Goal: Task Accomplishment & Management: Manage account settings

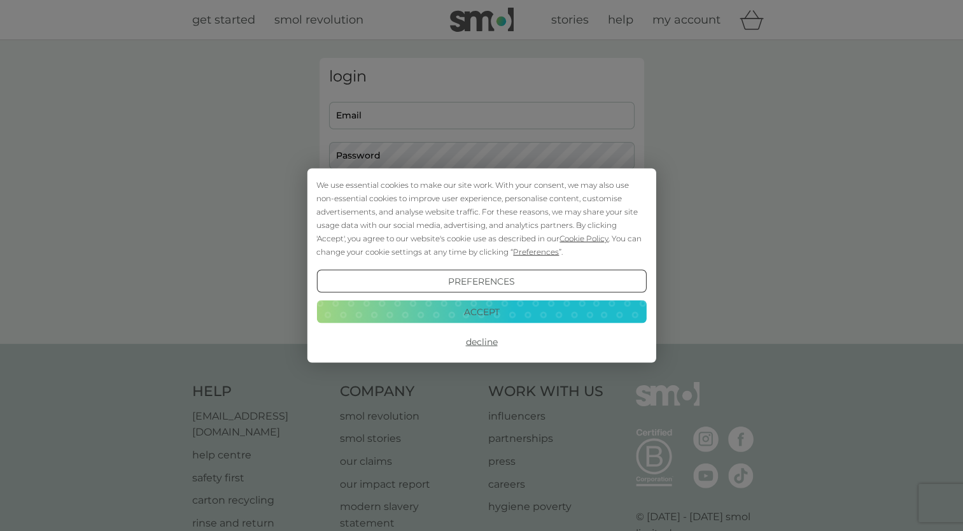
click at [485, 307] on button "Accept" at bounding box center [481, 311] width 330 height 23
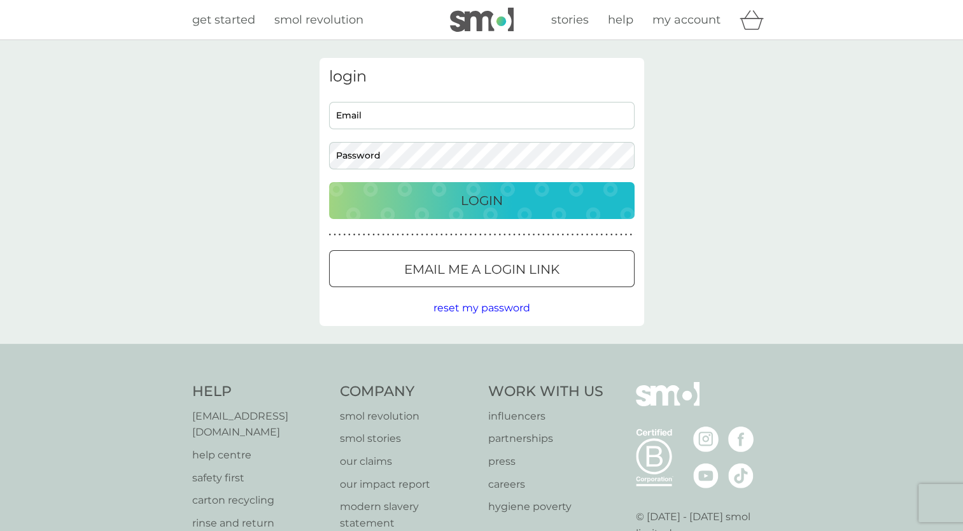
click at [392, 112] on input "Email" at bounding box center [481, 115] width 305 height 27
type input "[EMAIL_ADDRESS][DOMAIN_NAME]"
click at [329, 182] on button "Login" at bounding box center [481, 200] width 305 height 37
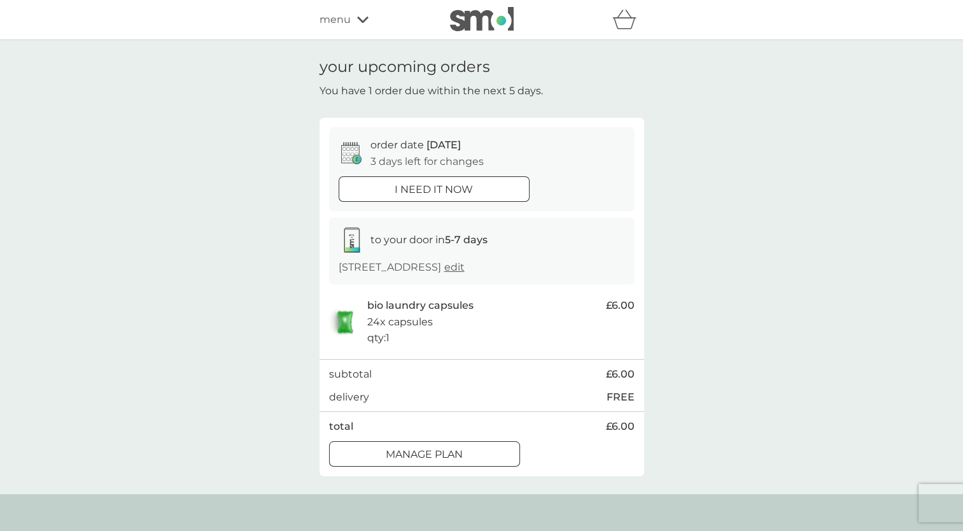
click at [426, 452] on div at bounding box center [425, 453] width 46 height 13
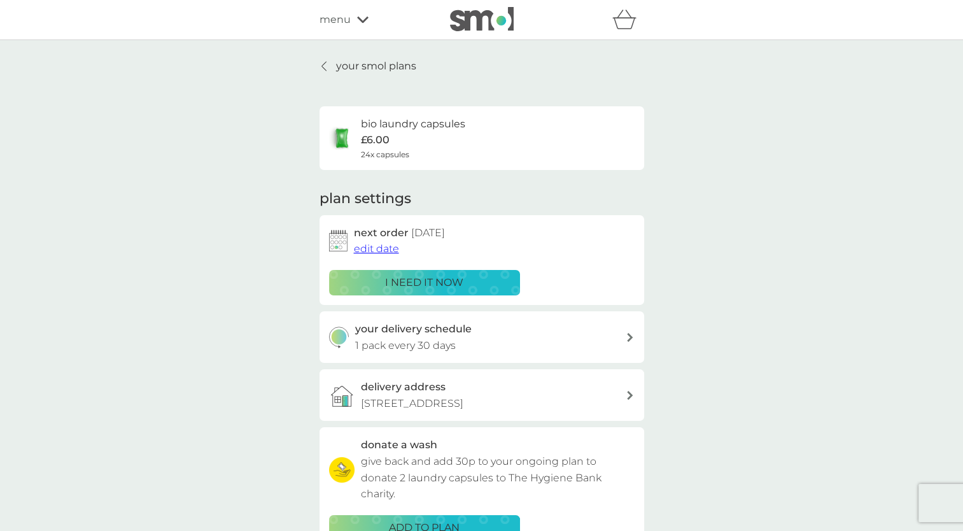
click at [377, 247] on span "edit date" at bounding box center [376, 248] width 45 height 12
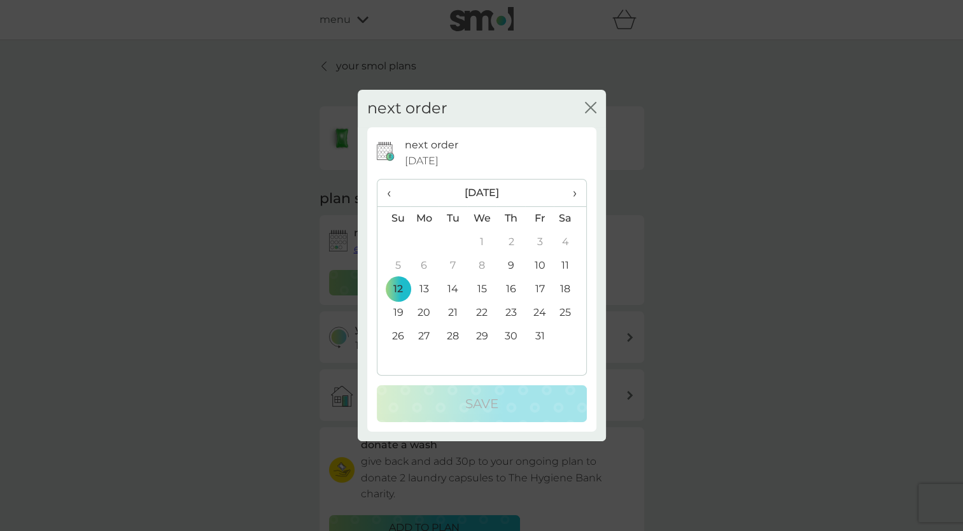
click at [575, 190] on span "›" at bounding box center [569, 192] width 13 height 27
click at [423, 284] on td "10" at bounding box center [424, 289] width 29 height 24
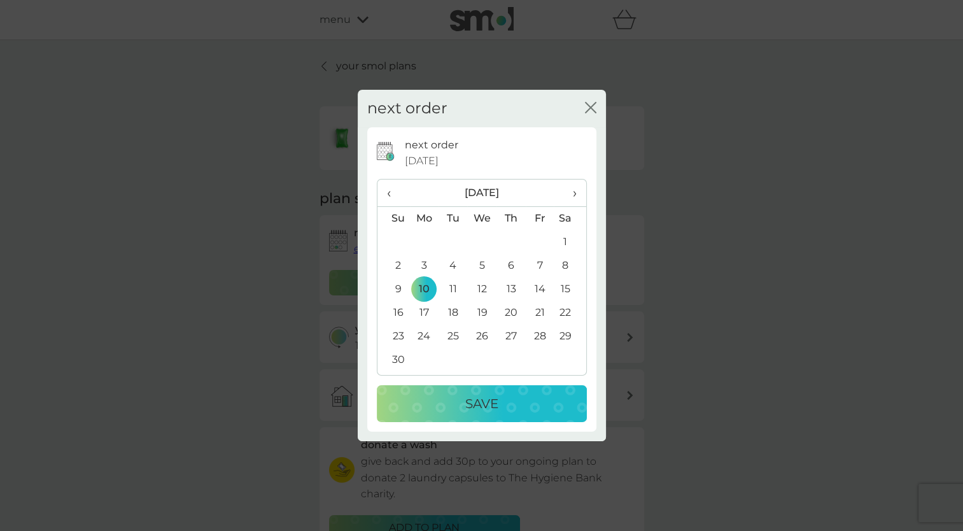
click at [476, 400] on p "Save" at bounding box center [481, 403] width 33 height 20
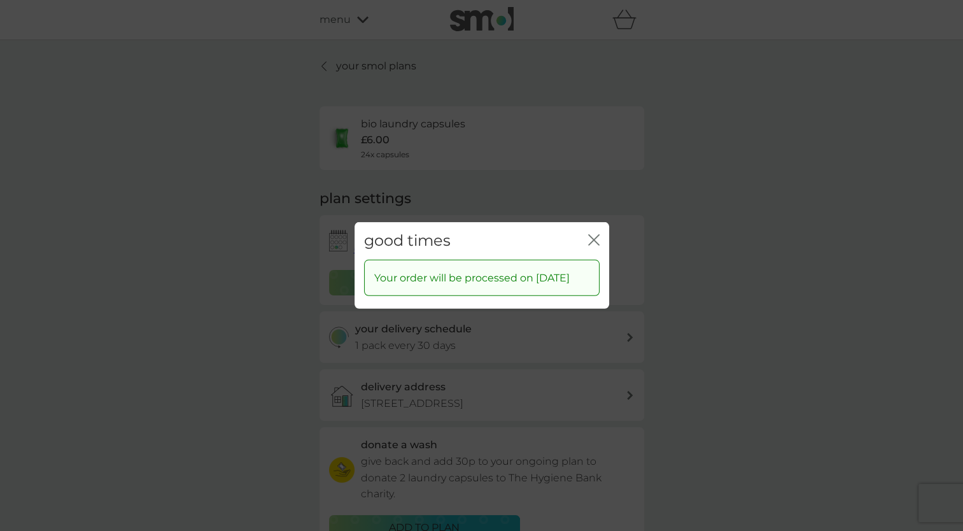
click at [592, 235] on icon "close" at bounding box center [591, 240] width 5 height 10
